Goal: Register for event/course

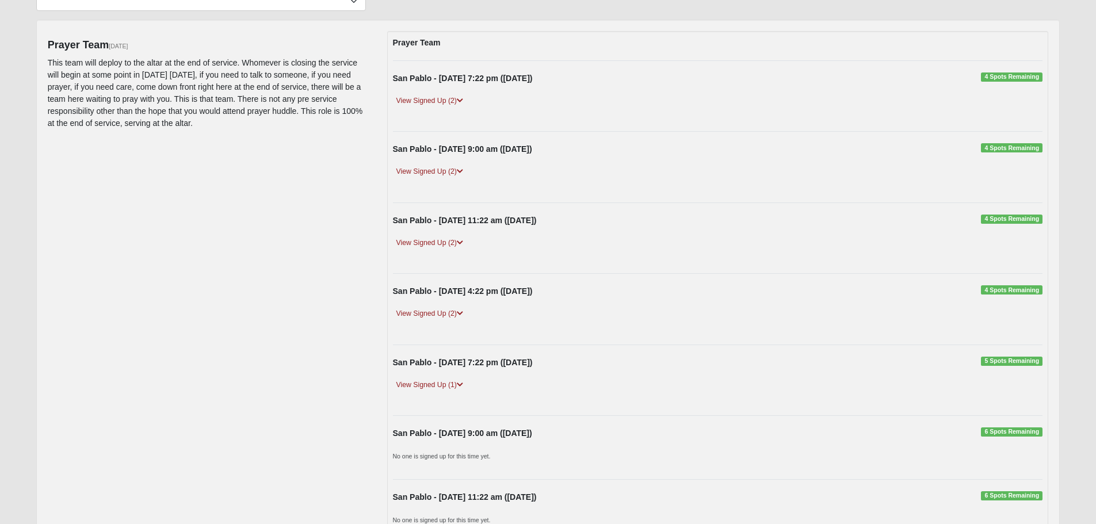
scroll to position [115, 0]
click at [426, 176] on link "View Signed Up (2)" at bounding box center [430, 173] width 74 height 12
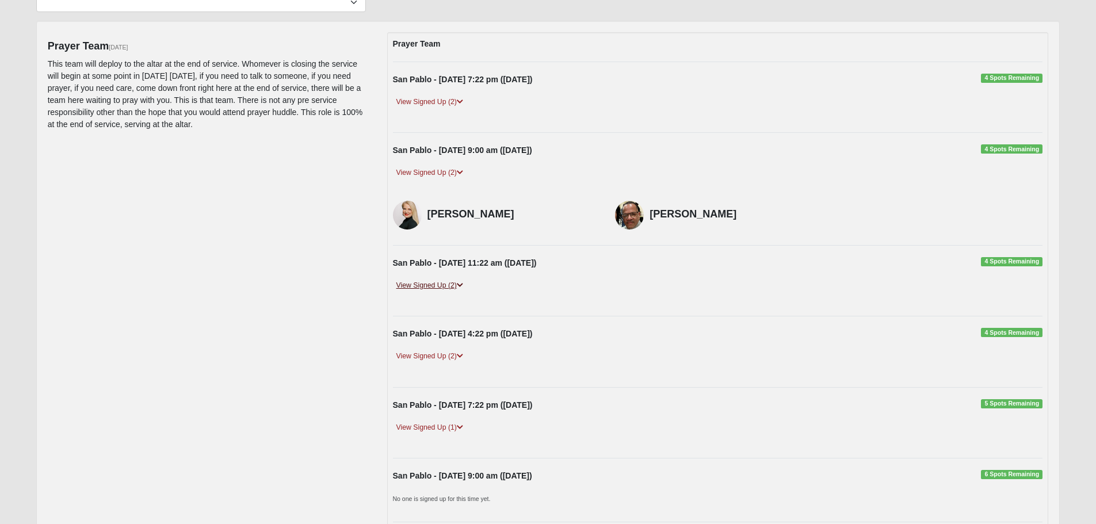
click at [423, 287] on link "View Signed Up (2)" at bounding box center [430, 286] width 74 height 12
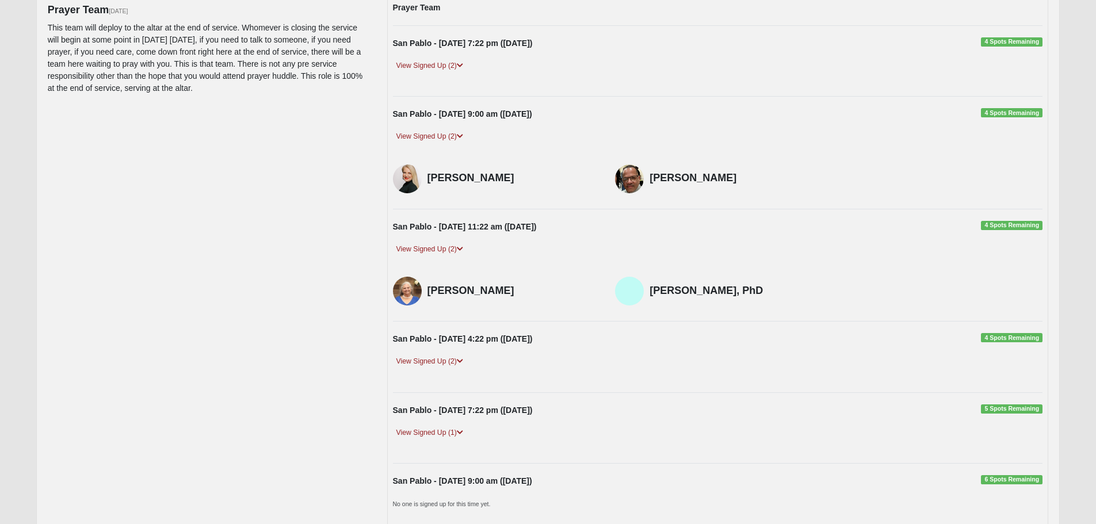
scroll to position [230, 0]
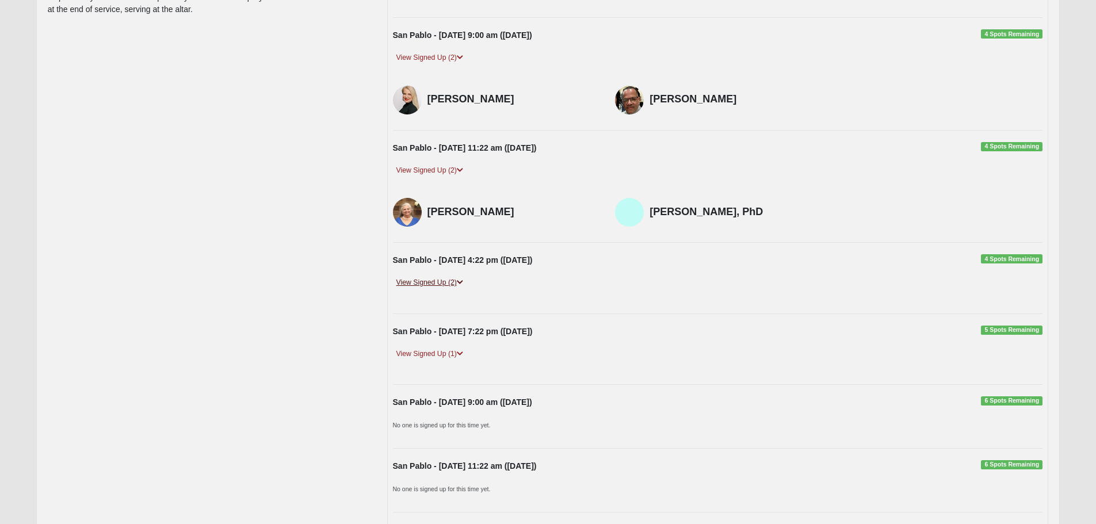
click at [436, 285] on link "View Signed Up (2)" at bounding box center [430, 283] width 74 height 12
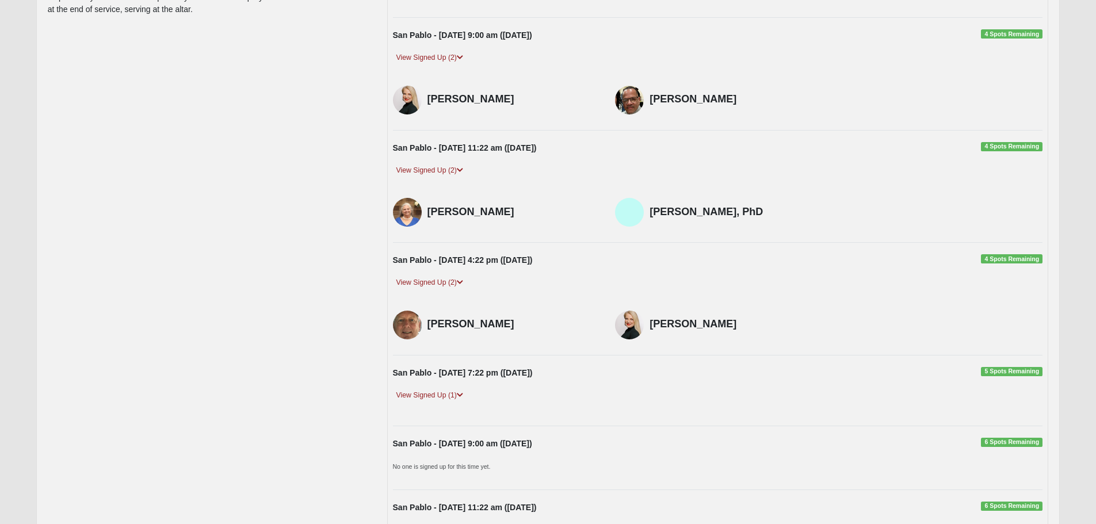
scroll to position [403, 0]
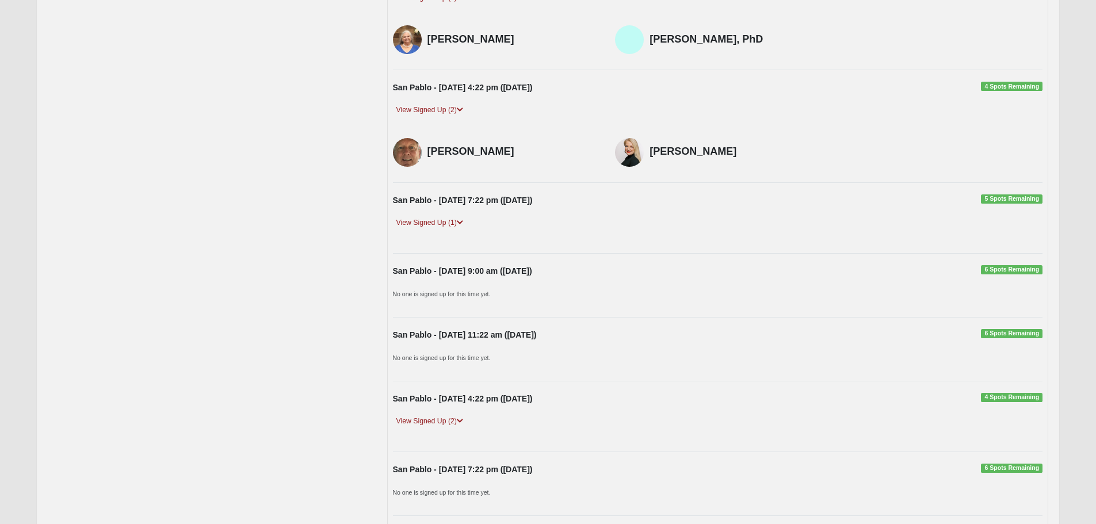
click at [1017, 272] on span "6 Spots Remaining" at bounding box center [1012, 269] width 62 height 9
click at [497, 261] on div "Prayer Team San Pablo - Thursday 7:22 pm (9/4/2025) 4 Spots Remaining View Sign…" at bounding box center [718, 376] width 662 height 1264
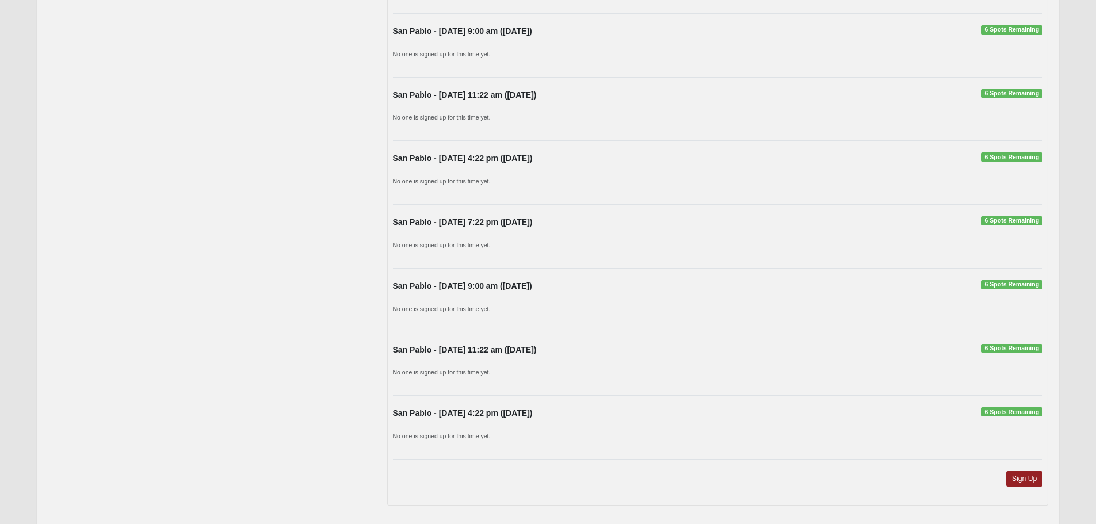
scroll to position [952, 0]
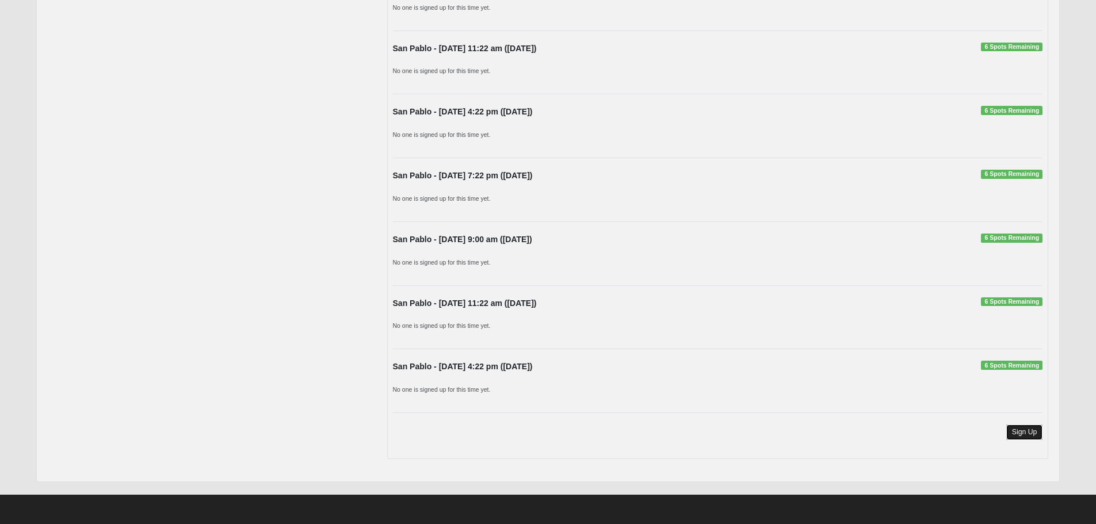
click at [1034, 435] on link "Sign Up" at bounding box center [1025, 433] width 37 height 16
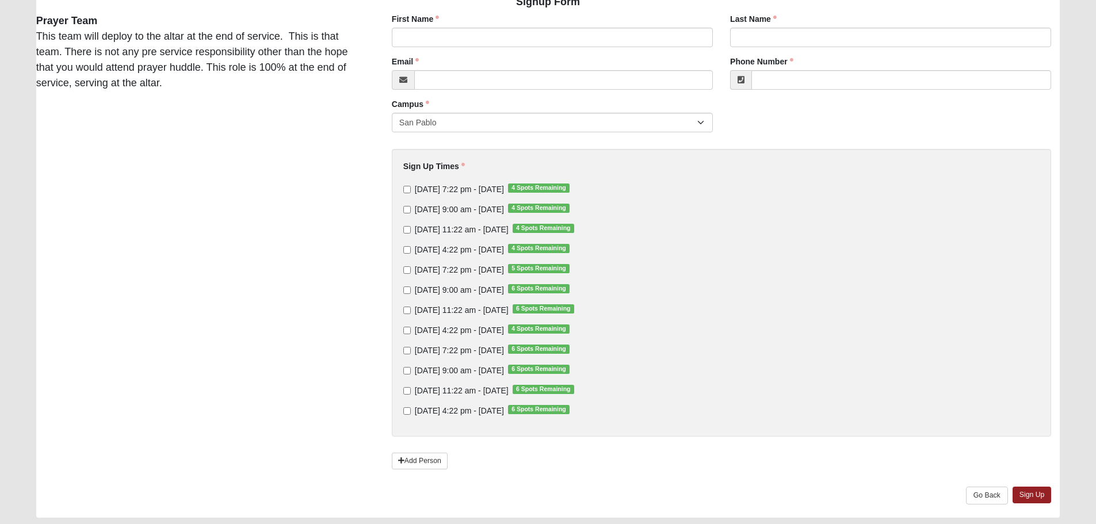
scroll to position [115, 0]
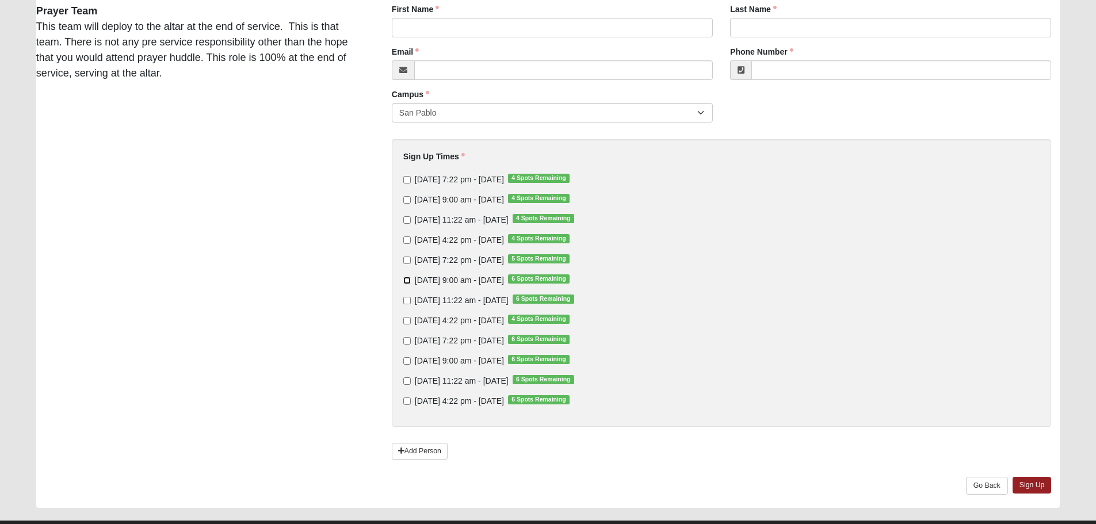
click at [407, 282] on input "Sunday 9:00 am - Sep 14 2025 6 Spots Remaining" at bounding box center [406, 280] width 7 height 7
checkbox input "true"
click at [407, 321] on input "Sunday 4:22 pm - Sep 14 2025 4 Spots Remaining" at bounding box center [406, 320] width 7 height 7
checkbox input "true"
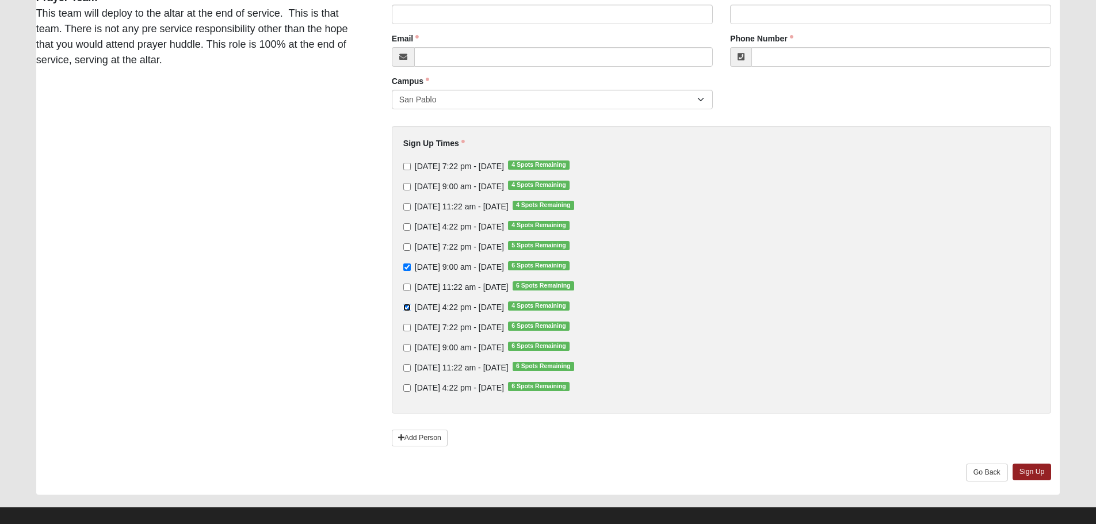
scroll to position [141, 0]
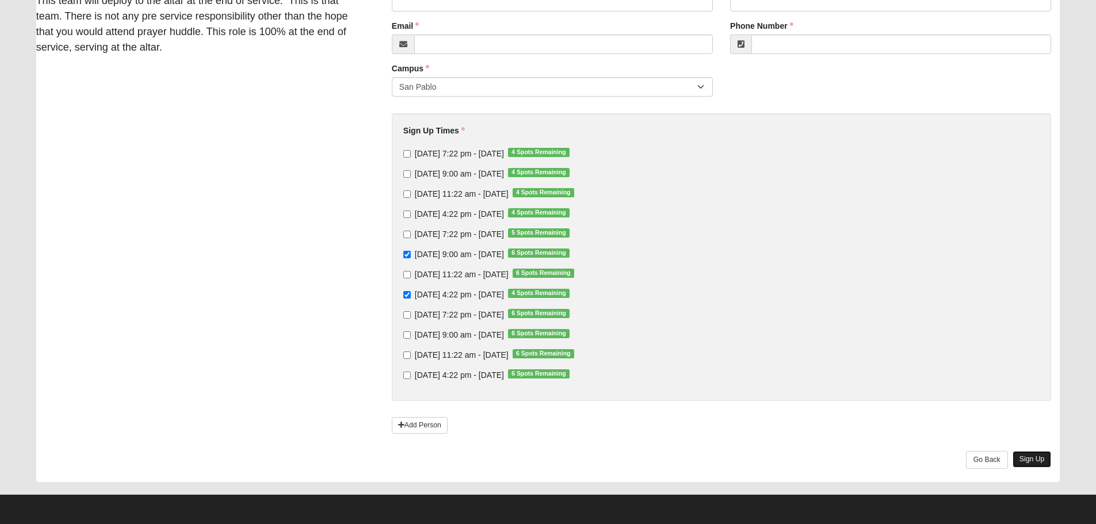
click at [1033, 459] on link "Sign Up" at bounding box center [1032, 459] width 39 height 17
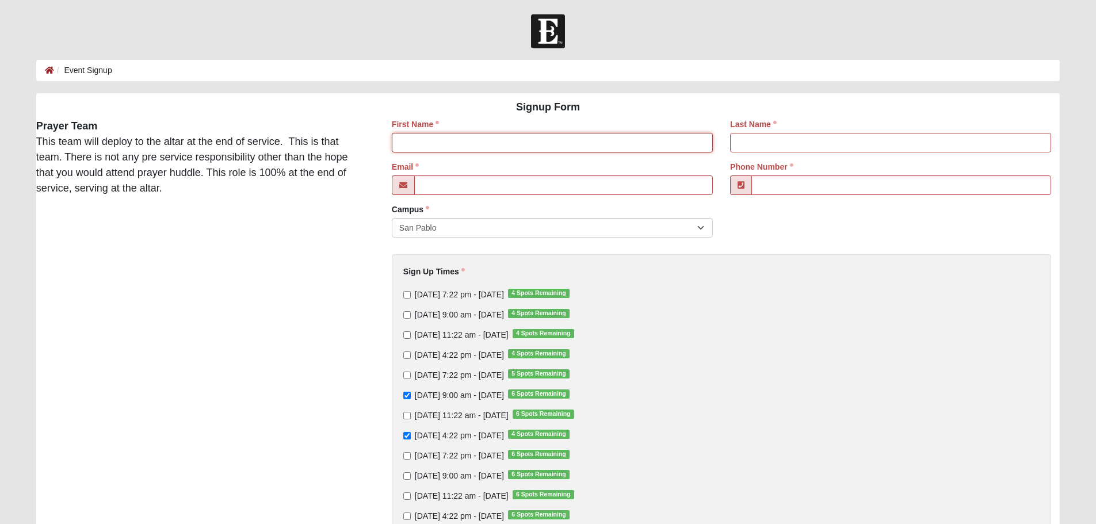
click at [447, 147] on input "First Name" at bounding box center [552, 143] width 321 height 20
type input "Tonya"
type input "Jones"
type input "jonestonya413@gmail.com"
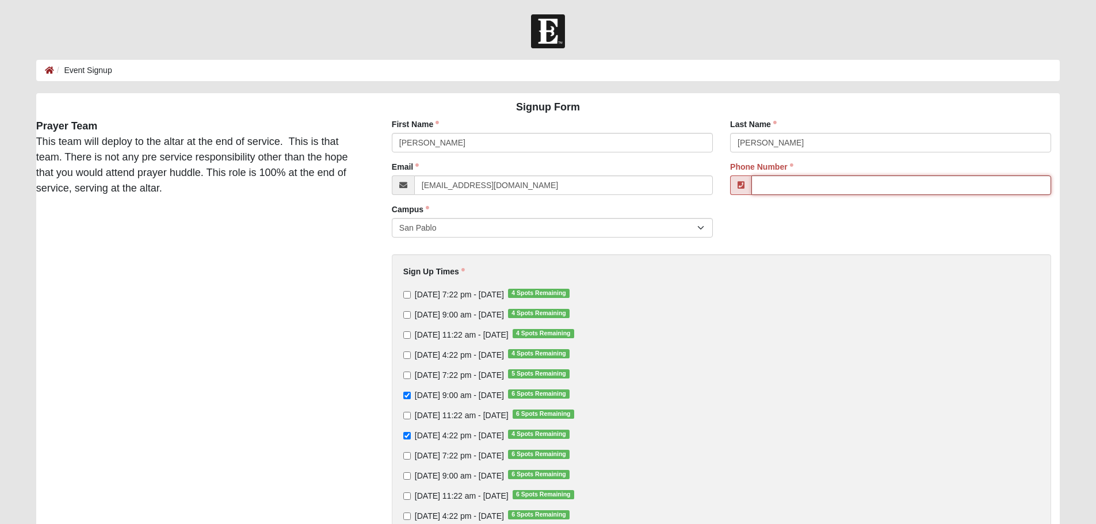
click at [785, 184] on input "Phone Number" at bounding box center [902, 186] width 300 height 20
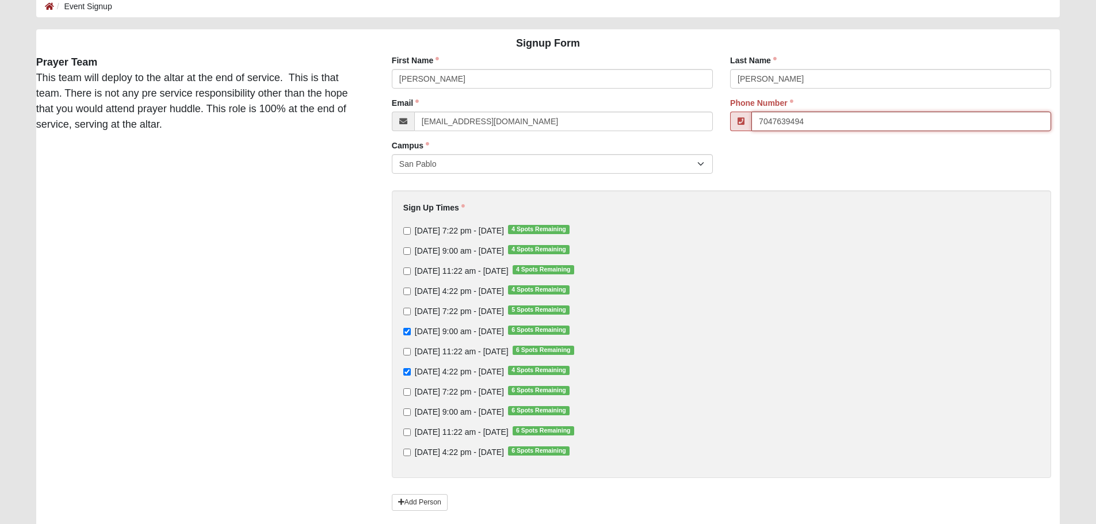
scroll to position [141, 0]
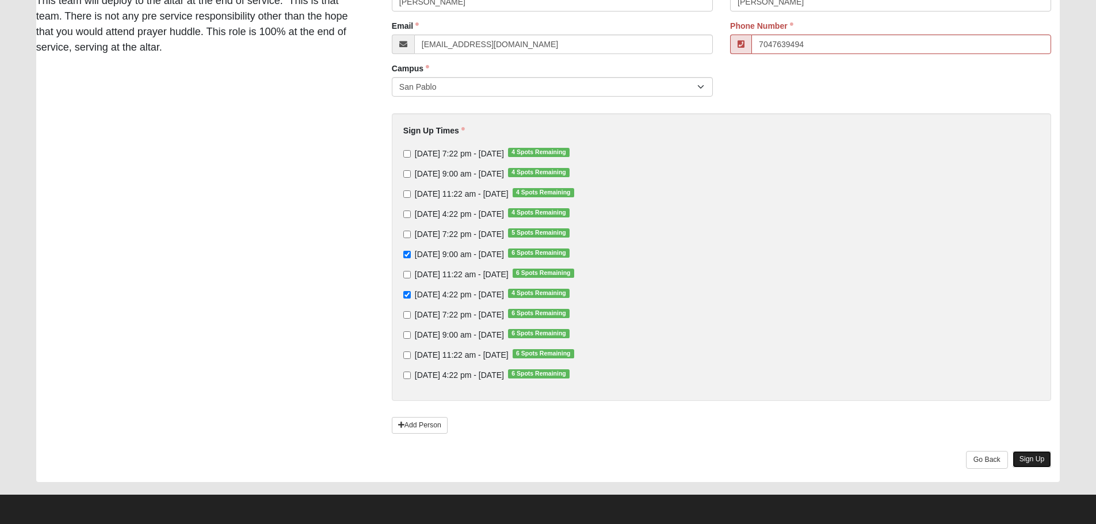
type input "(704) 763-9494"
drag, startPoint x: 1037, startPoint y: 460, endPoint x: 1073, endPoint y: 410, distance: 62.3
click at [1037, 460] on link "Sign Up" at bounding box center [1032, 459] width 39 height 17
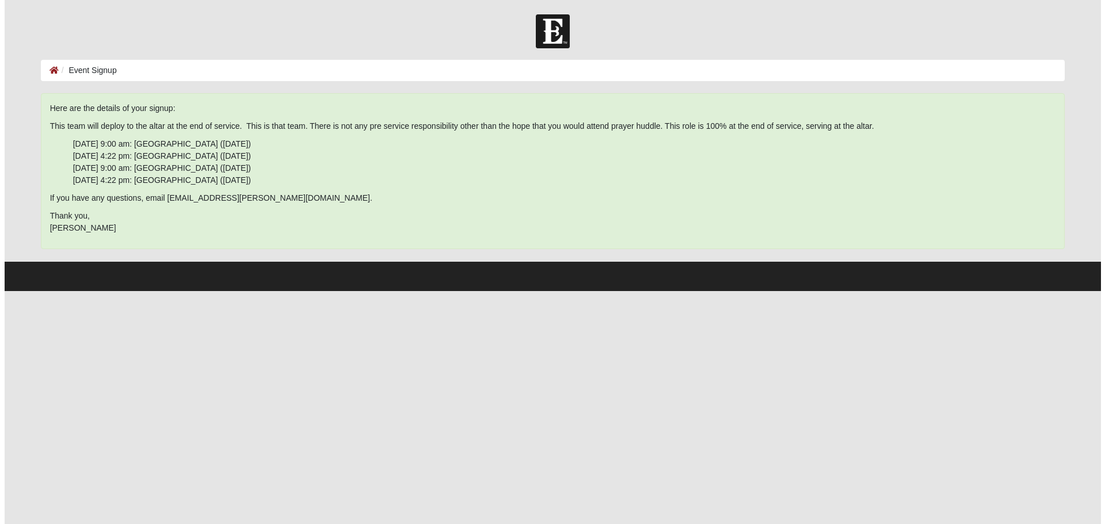
scroll to position [0, 0]
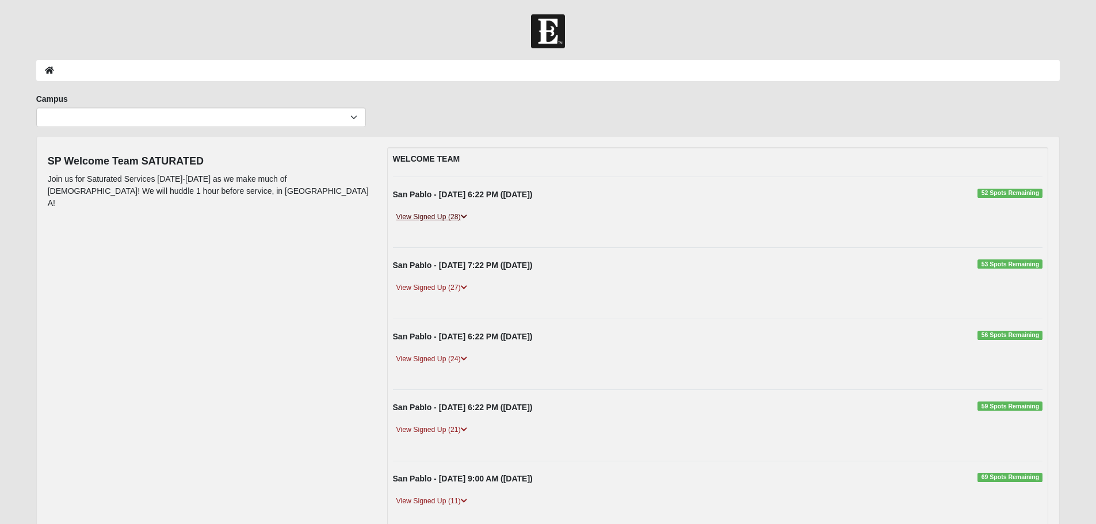
click at [441, 215] on link "View Signed Up (28)" at bounding box center [432, 217] width 78 height 12
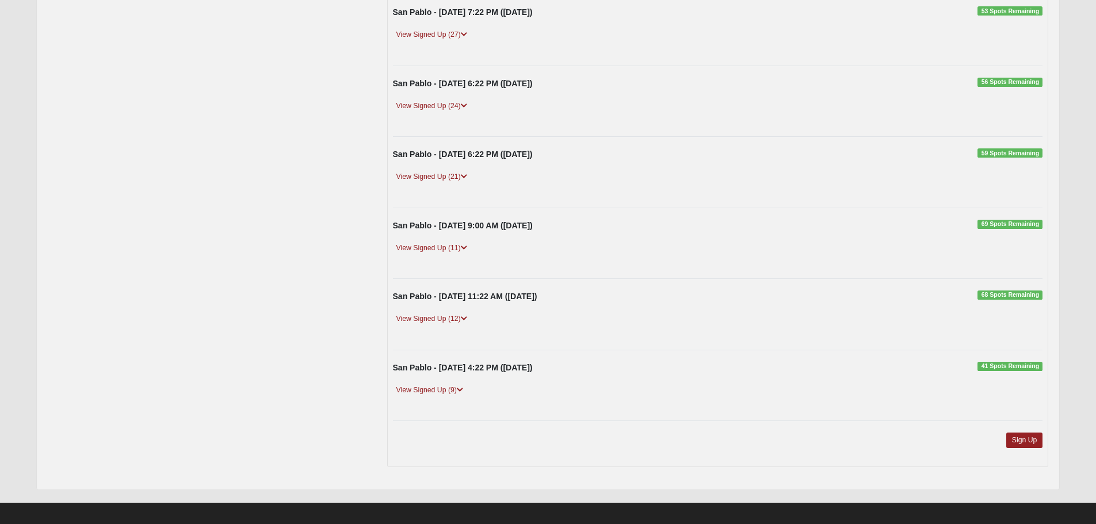
scroll to position [598, 0]
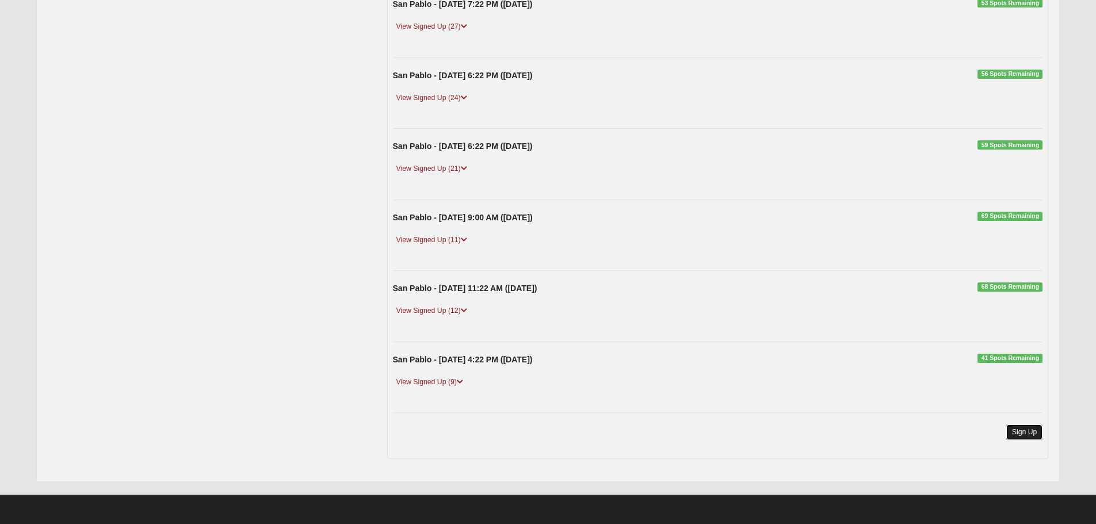
click at [1023, 436] on link "Sign Up" at bounding box center [1025, 433] width 37 height 16
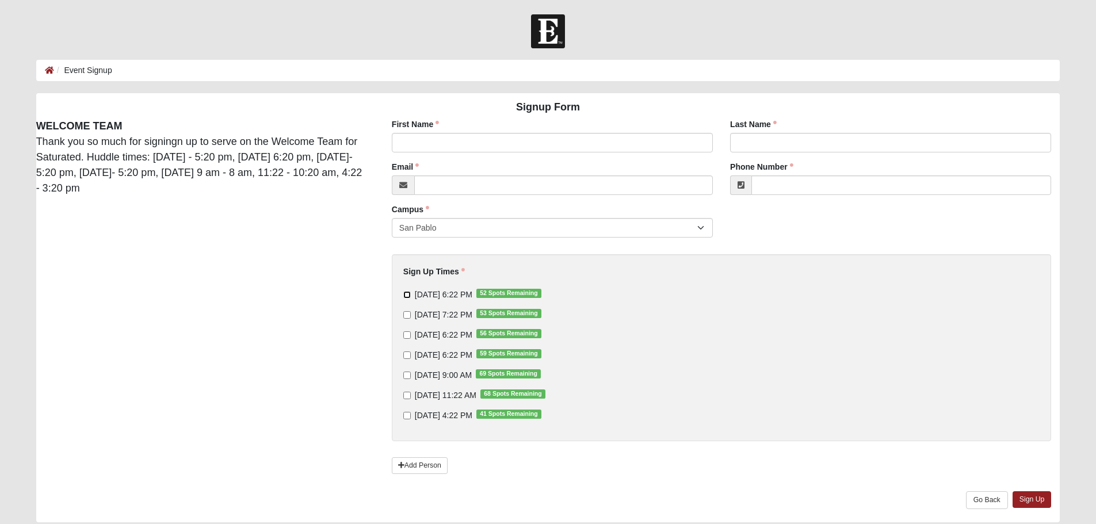
click at [405, 297] on input "9/10/2025 6:22 PM 52 Spots Remaining" at bounding box center [406, 294] width 7 height 7
checkbox input "true"
click at [409, 318] on input "9/11/2025 7:22 PM 53 Spots Remaining" at bounding box center [406, 314] width 7 height 7
checkbox input "true"
click at [405, 332] on input "9/12/2025 6:22 PM 56 Spots Remaining" at bounding box center [406, 334] width 7 height 7
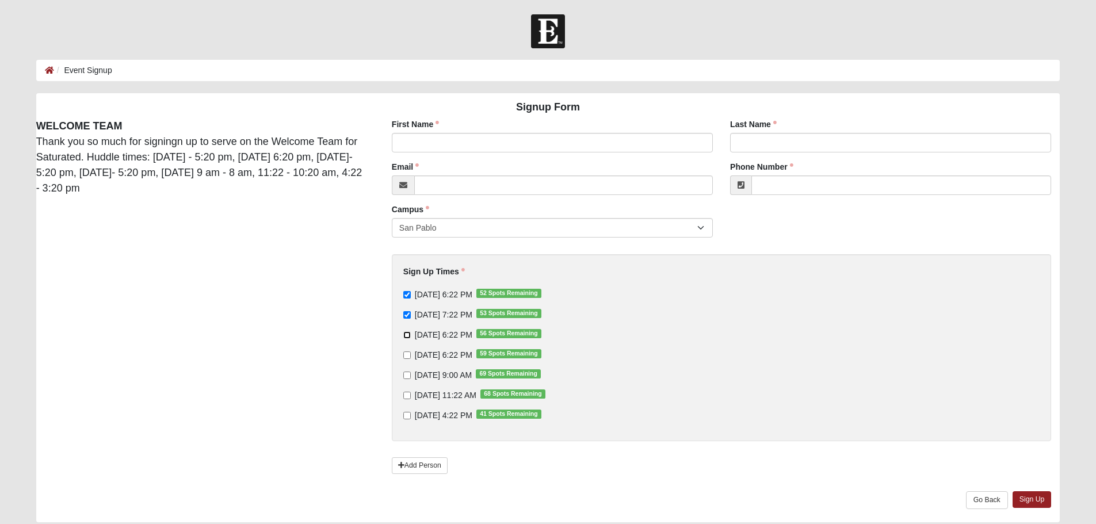
checkbox input "true"
click at [1034, 497] on link "Sign Up" at bounding box center [1032, 499] width 39 height 17
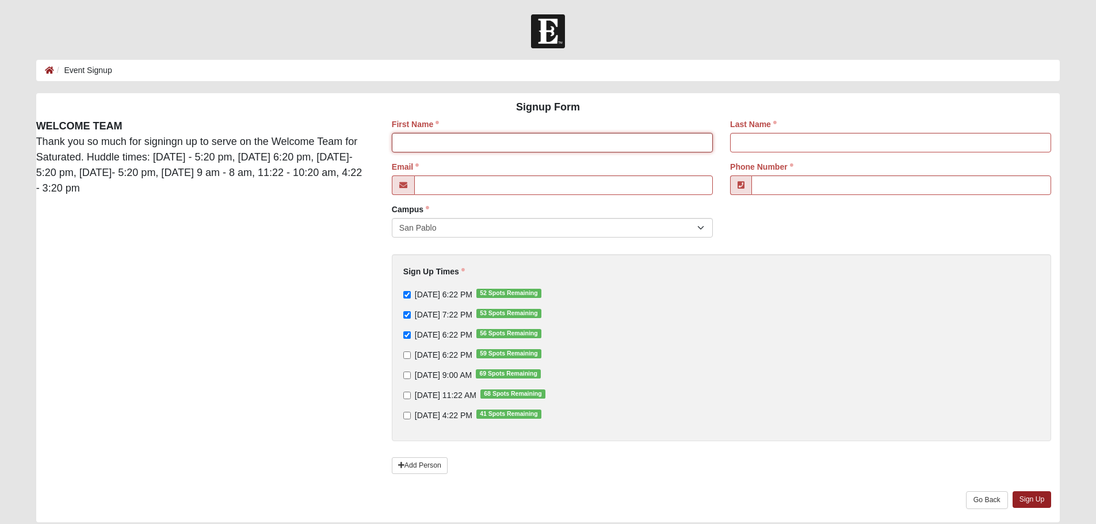
drag, startPoint x: 439, startPoint y: 136, endPoint x: 448, endPoint y: 139, distance: 8.9
click at [439, 136] on input "First Name" at bounding box center [552, 143] width 321 height 20
type input "Tonya"
type input "Jones"
type input "jonestonya413@gmail.com"
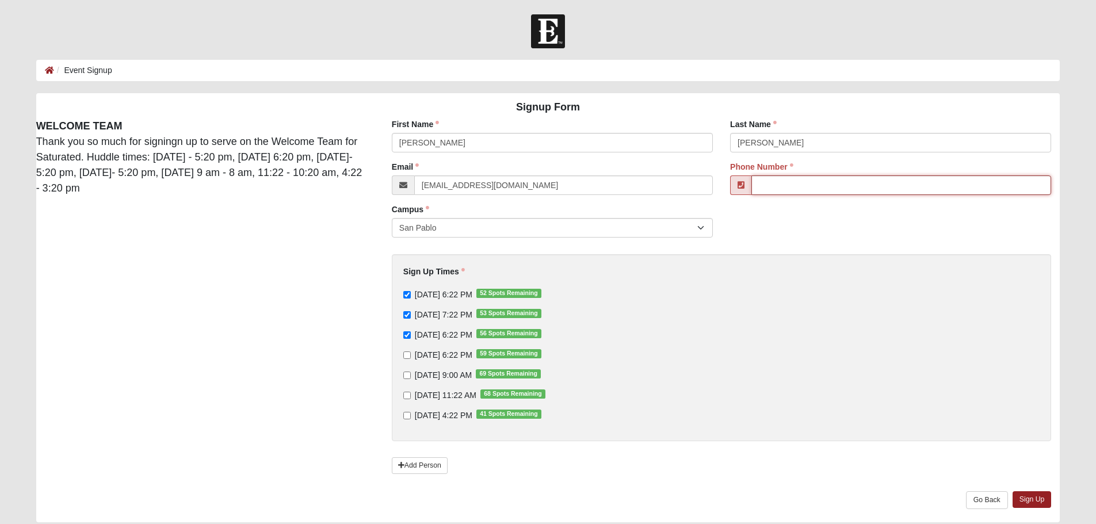
click at [795, 185] on input "Phone Number" at bounding box center [902, 186] width 300 height 20
type input "(704) 763-9494"
drag, startPoint x: 1041, startPoint y: 498, endPoint x: 1062, endPoint y: 464, distance: 40.1
click at [1041, 498] on link "Sign Up" at bounding box center [1032, 499] width 39 height 17
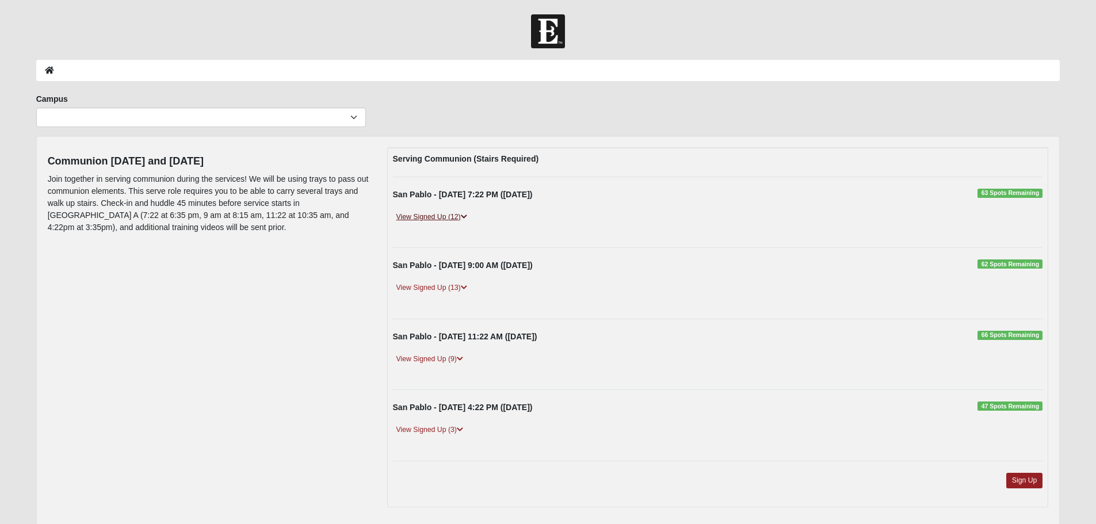
click at [417, 215] on link "View Signed Up (12)" at bounding box center [432, 217] width 78 height 12
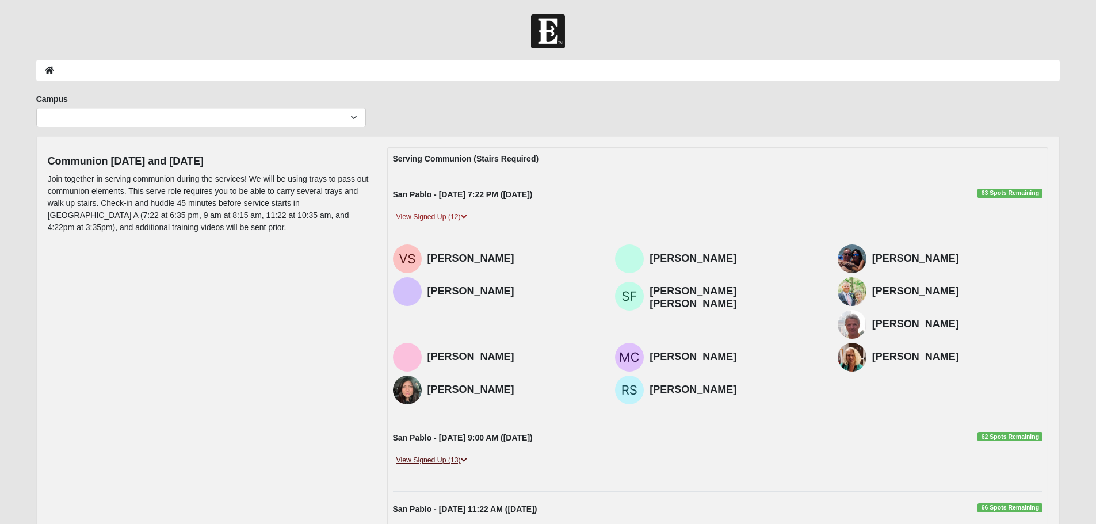
click at [425, 455] on link "View Signed Up (13)" at bounding box center [432, 461] width 78 height 12
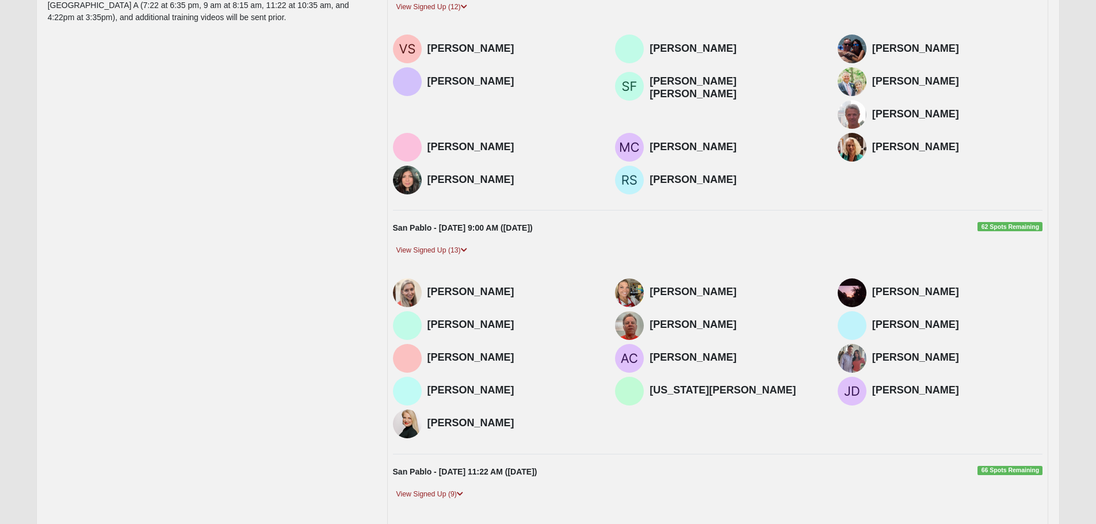
scroll to position [230, 0]
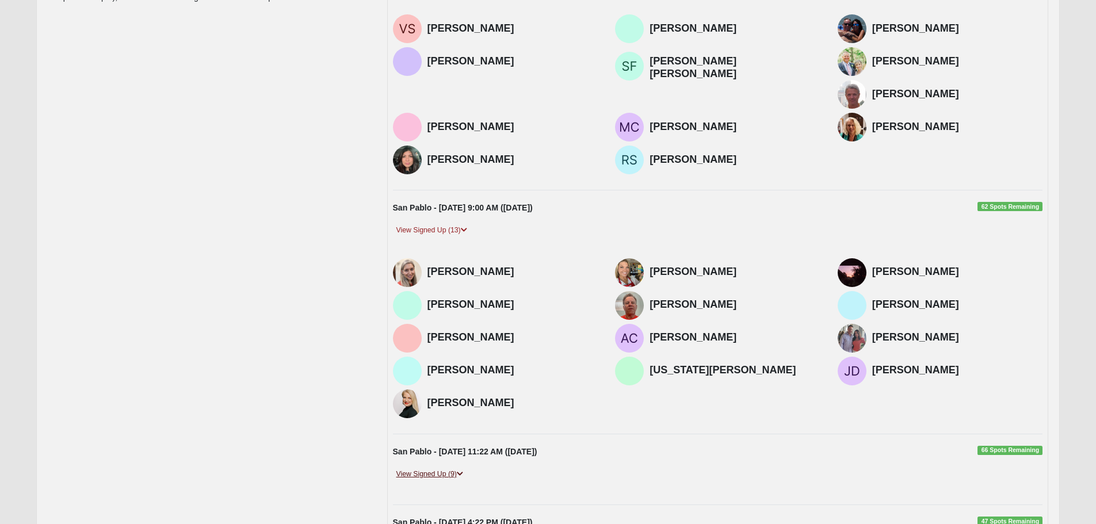
click at [424, 468] on link "View Signed Up (9)" at bounding box center [430, 474] width 74 height 12
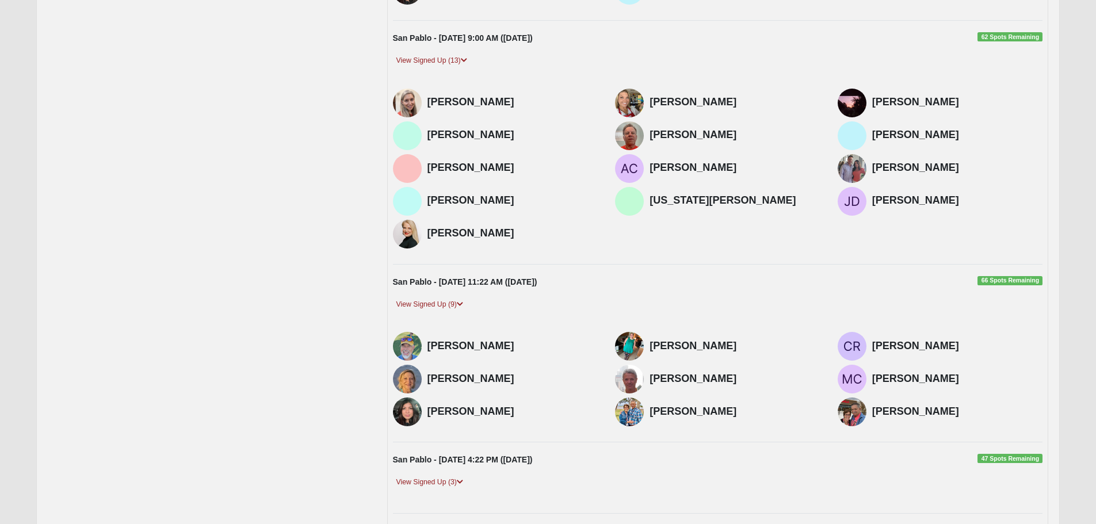
scroll to position [403, 0]
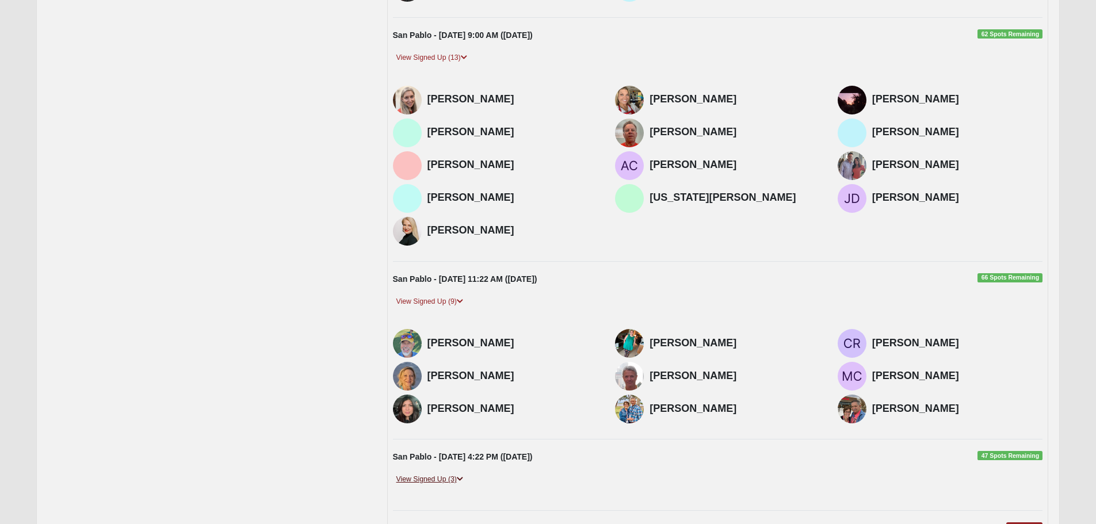
click at [429, 474] on link "View Signed Up (3)" at bounding box center [430, 480] width 74 height 12
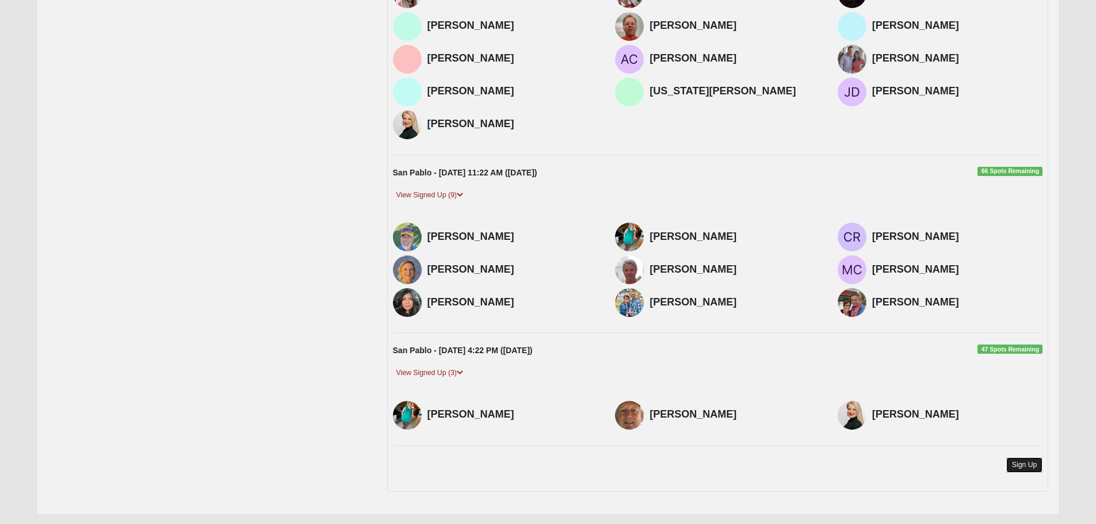
click at [1018, 458] on link "Sign Up" at bounding box center [1025, 466] width 37 height 16
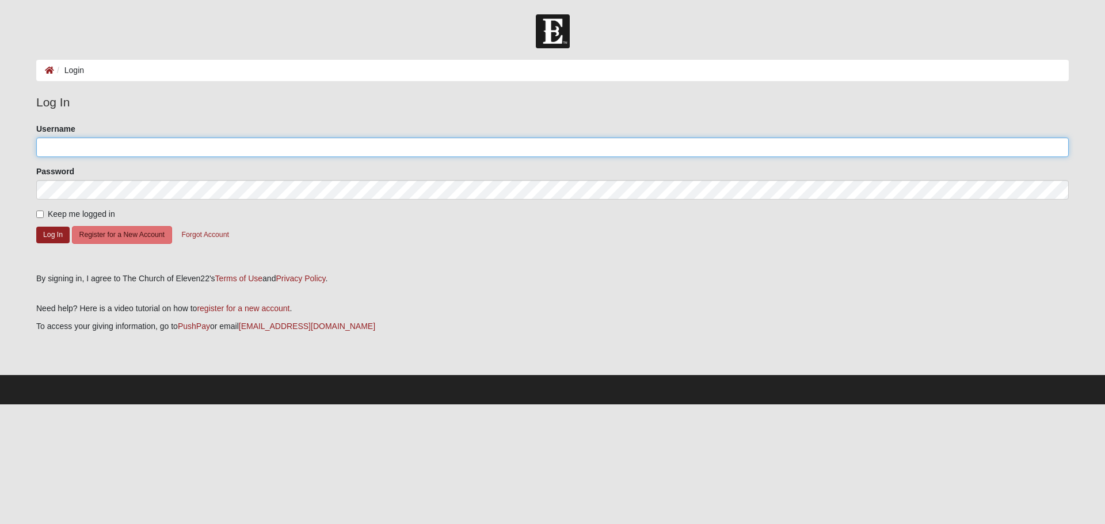
click at [106, 146] on input "Username" at bounding box center [552, 148] width 1032 height 20
type input "trjones1973"
click at [60, 208] on label "Keep me logged in" at bounding box center [75, 214] width 79 height 12
click at [44, 211] on input "Keep me logged in" at bounding box center [39, 214] width 7 height 7
checkbox input "true"
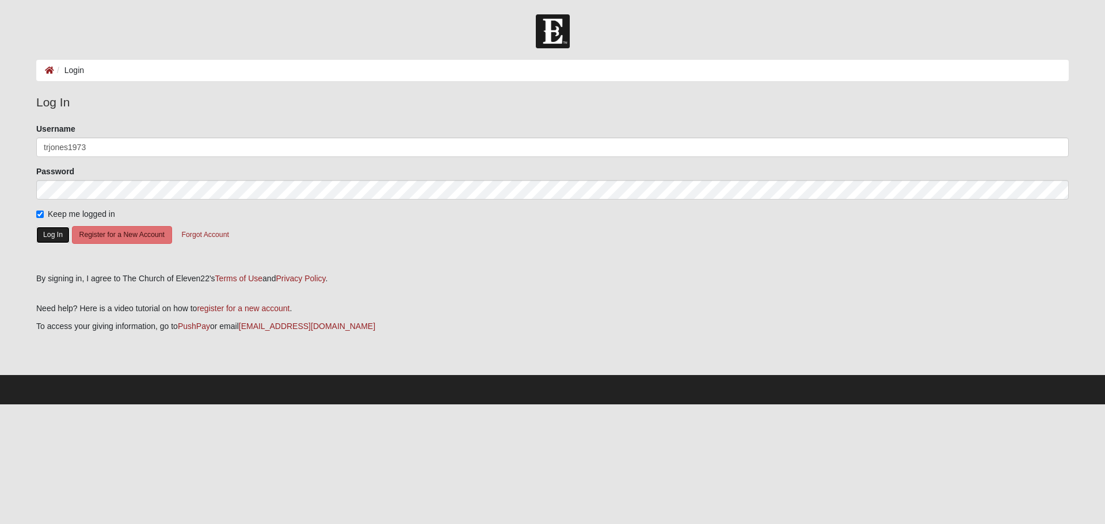
click at [52, 239] on button "Log In" at bounding box center [52, 235] width 33 height 17
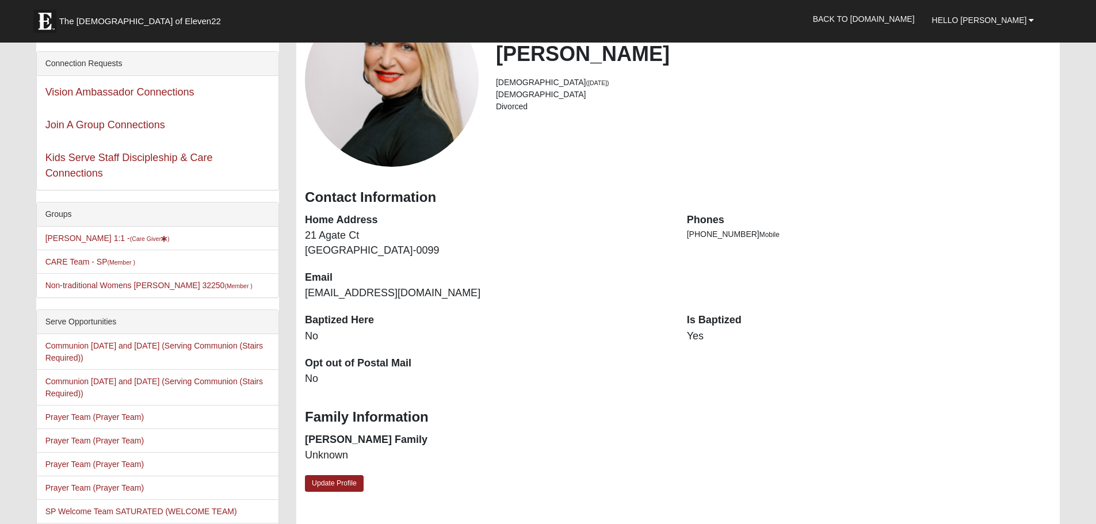
scroll to position [115, 0]
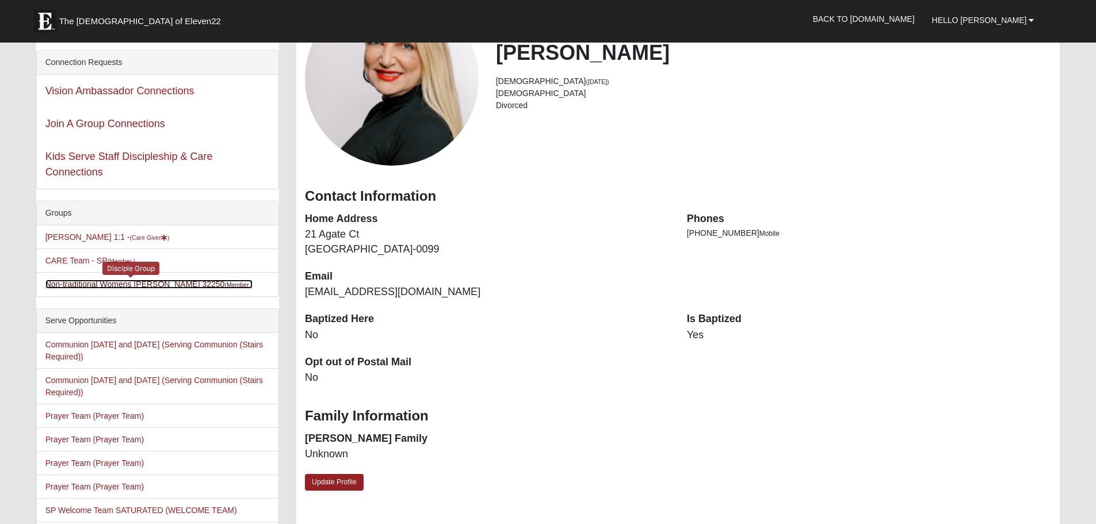
click at [165, 280] on link "Non-traditional Womens Massey 32250 (Member )" at bounding box center [148, 284] width 207 height 9
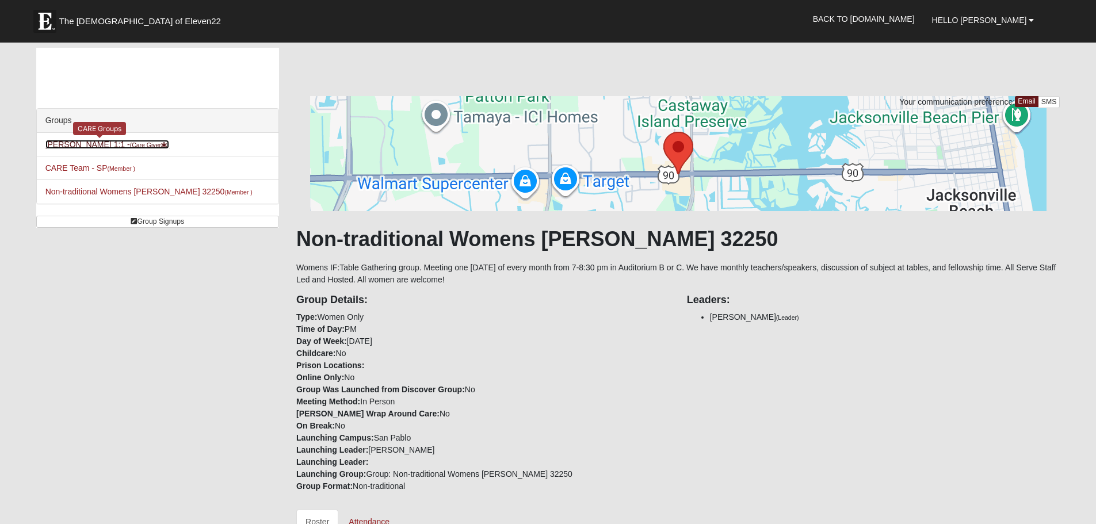
click at [85, 145] on link "Tonya Jones 1:1 - (Care Giver )" at bounding box center [107, 144] width 124 height 9
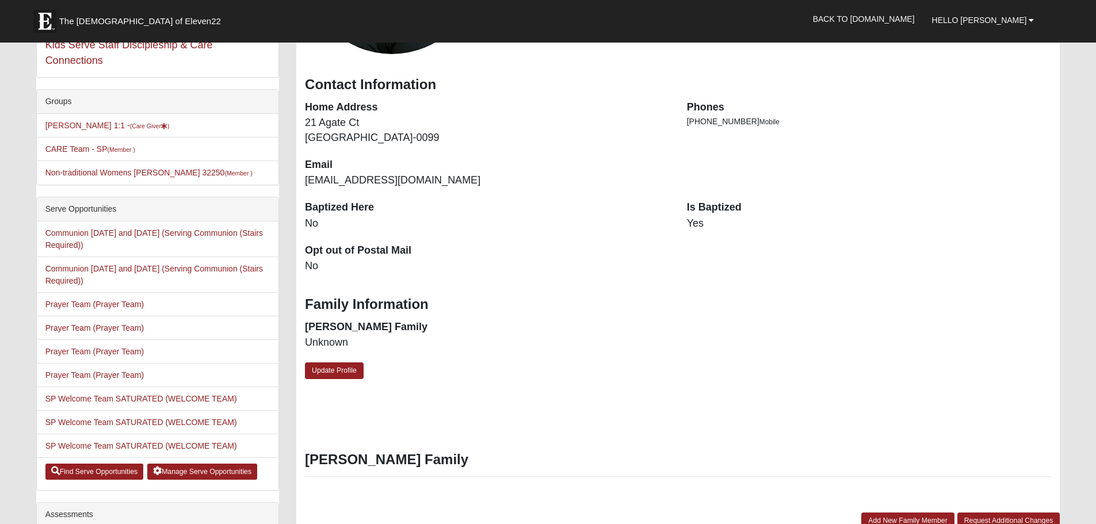
scroll to position [230, 0]
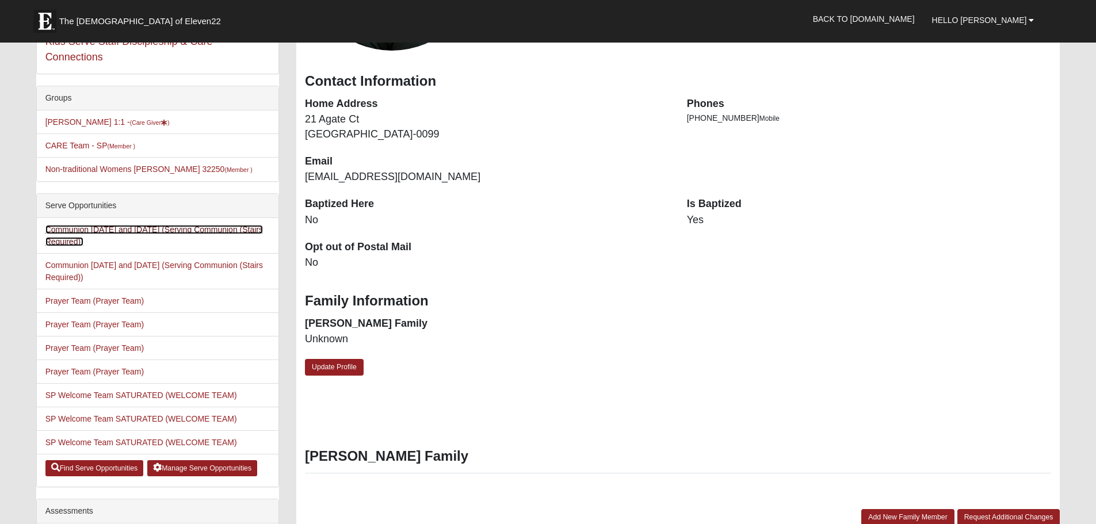
click at [148, 233] on link "Communion Sept 18th and 21st (Serving Communion (Stairs Required))" at bounding box center [154, 235] width 218 height 21
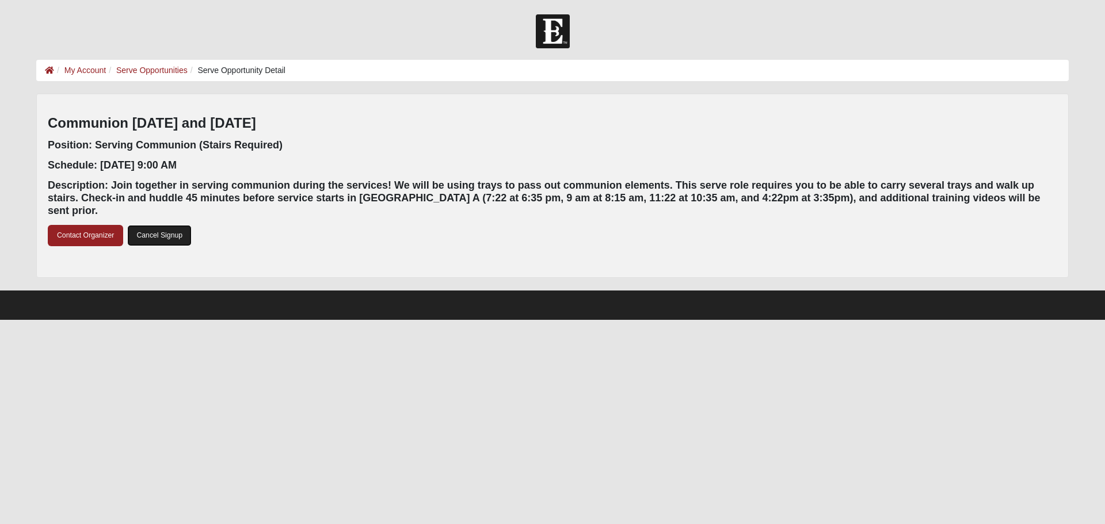
click at [167, 226] on link "Cancel Signup" at bounding box center [159, 235] width 64 height 21
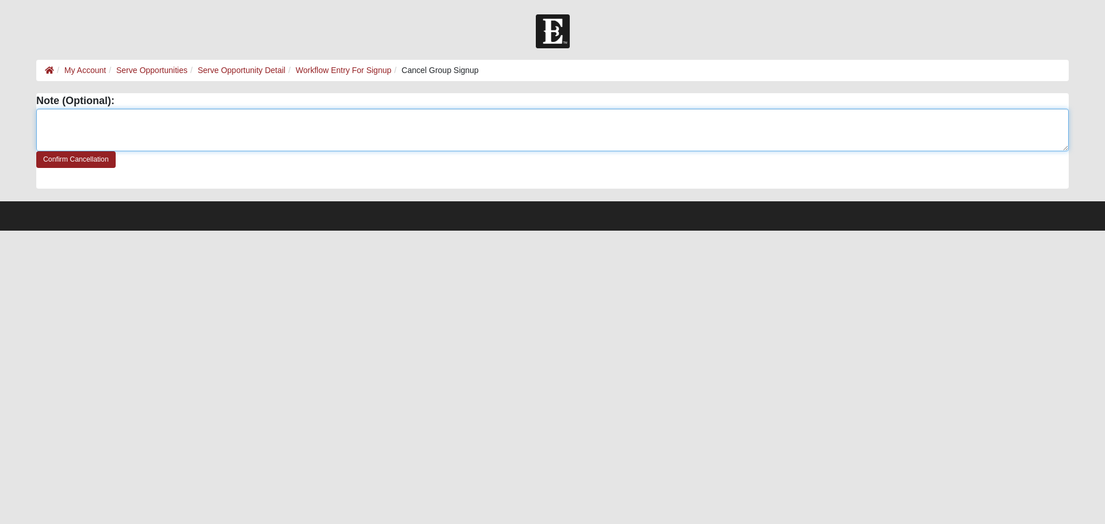
click at [81, 116] on textarea at bounding box center [552, 130] width 1032 height 43
type textarea "I will be traveling out of town for work and unable to attend on 9/21. My since…"
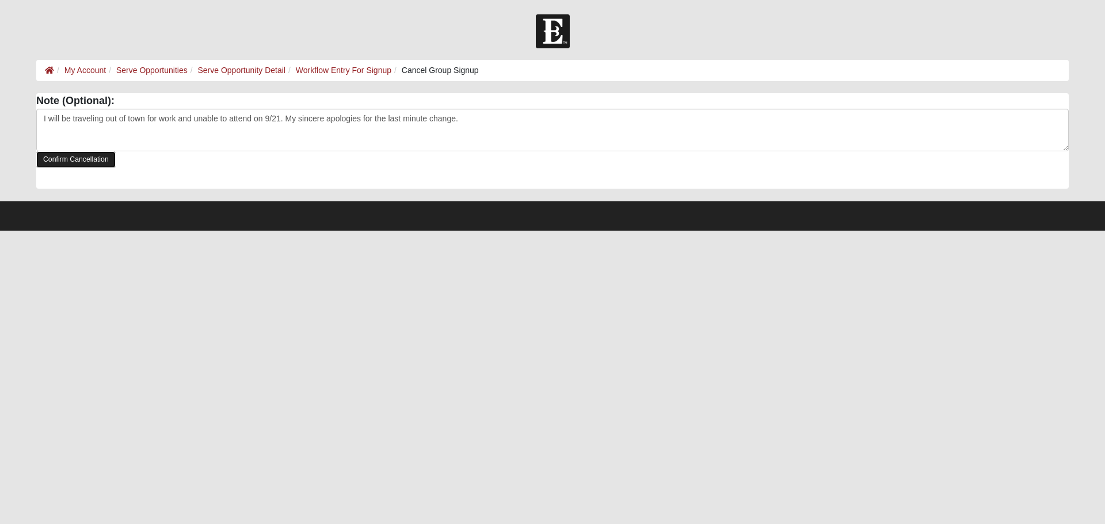
click at [63, 155] on link "Confirm Cancellation" at bounding box center [75, 159] width 79 height 17
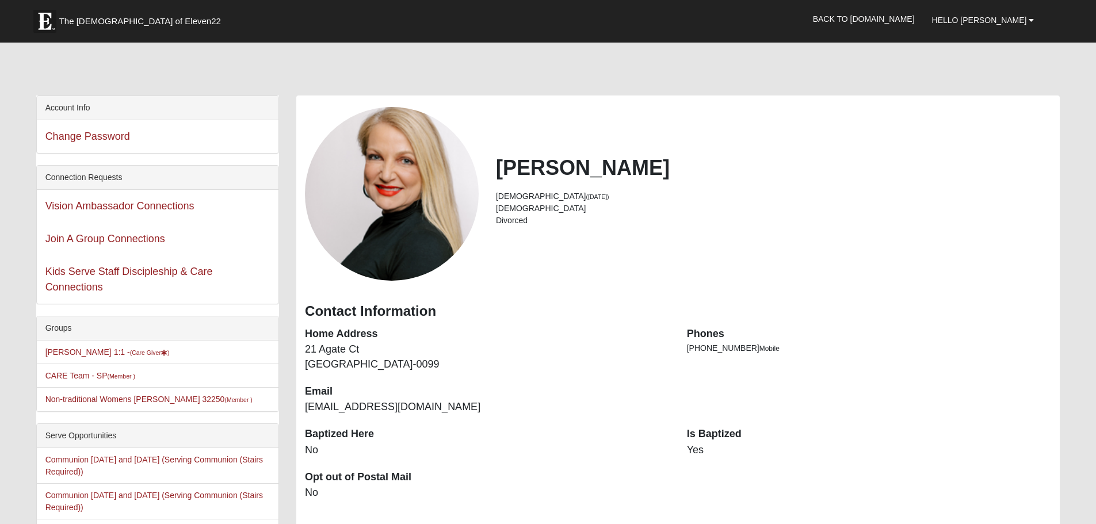
scroll to position [230, 0]
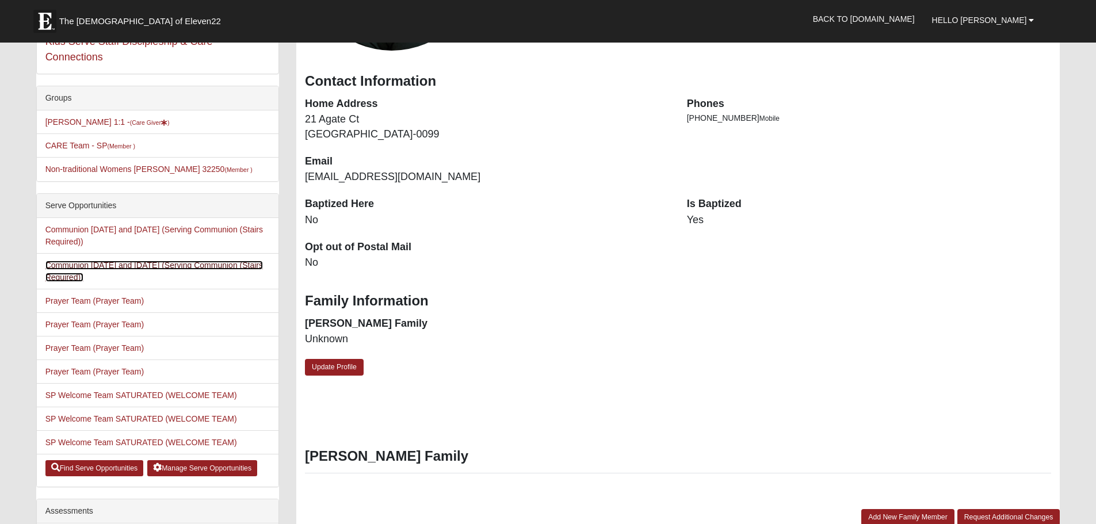
click at [128, 269] on link "Communion [DATE] and [DATE] (Serving Communion (Stairs Required))" at bounding box center [154, 271] width 218 height 21
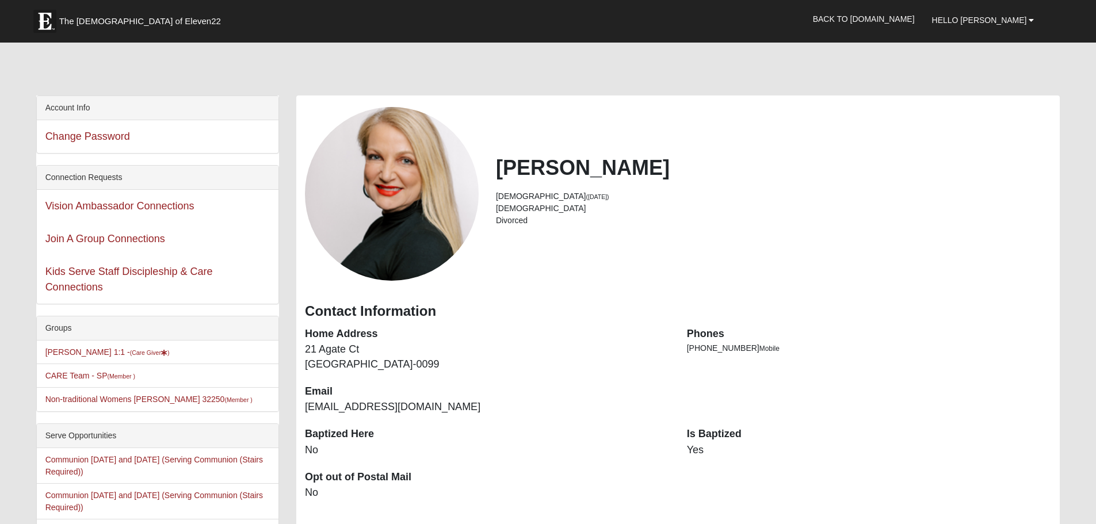
scroll to position [230, 0]
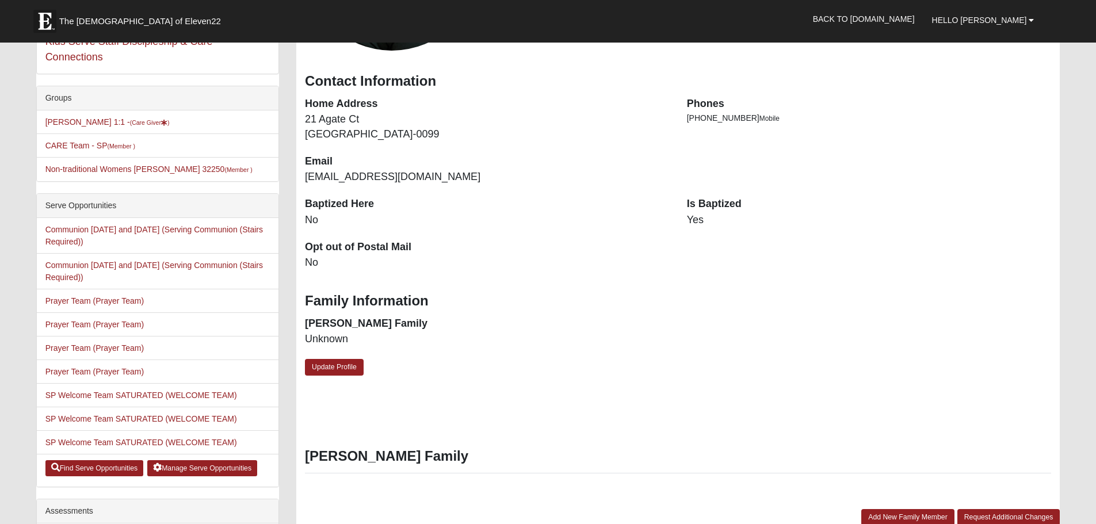
click at [134, 224] on li "Communion [DATE] and [DATE] (Serving Communion (Stairs Required))" at bounding box center [158, 236] width 242 height 36
click at [159, 232] on link "Communion Sept 18th and 21st (Serving Communion (Stairs Required))" at bounding box center [154, 235] width 218 height 21
